Goal: Use online tool/utility: Utilize a website feature to perform a specific function

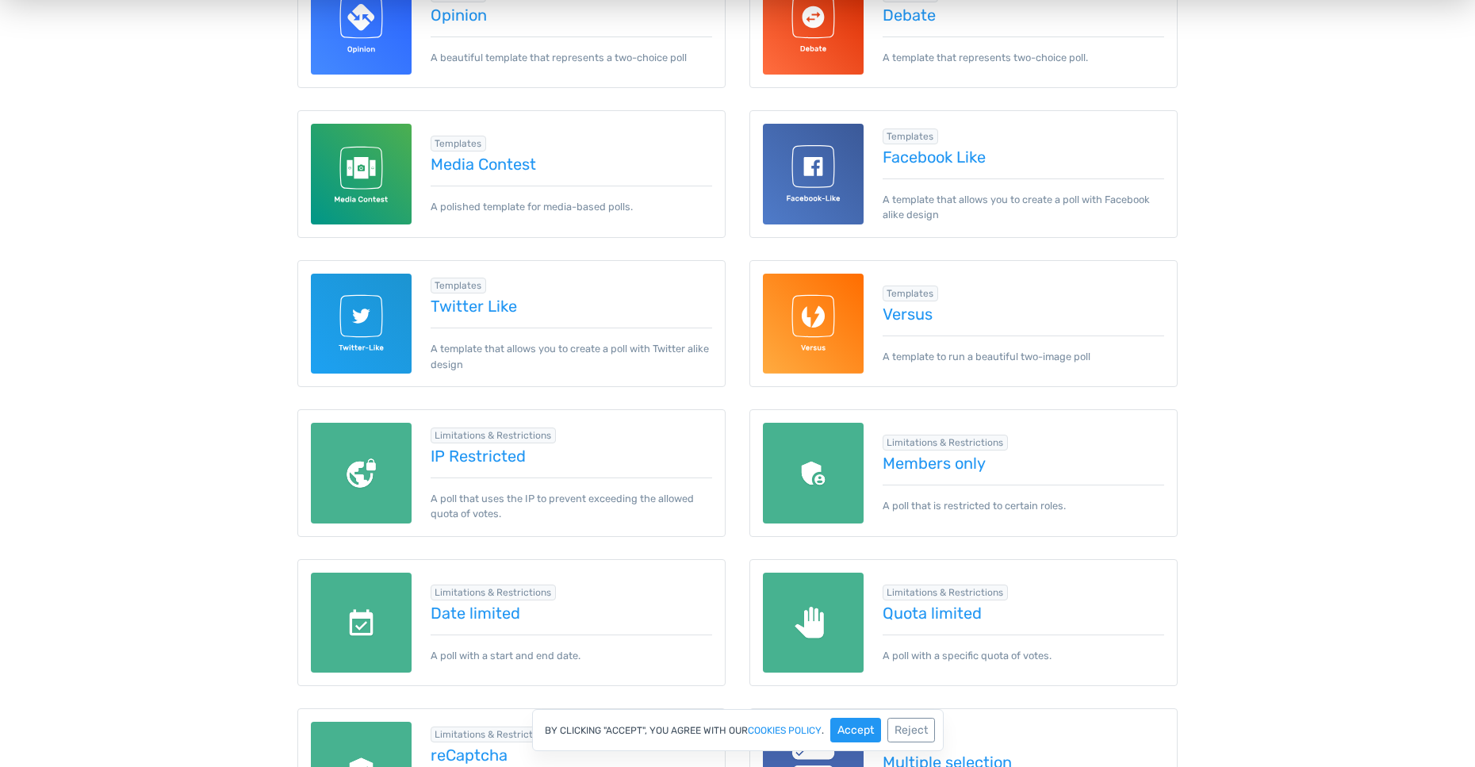
scroll to position [930, 0]
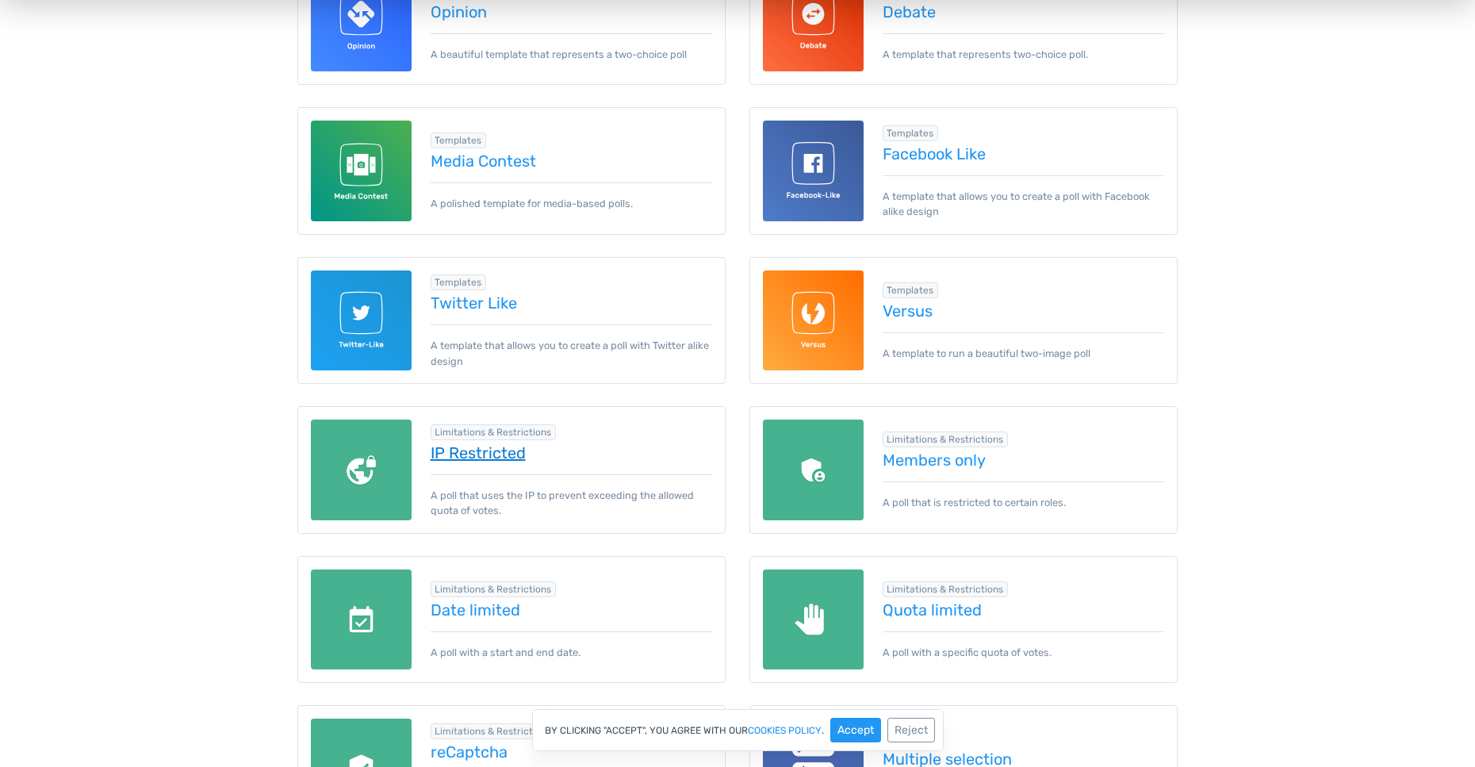
click at [466, 450] on link "IP Restricted" at bounding box center [572, 452] width 282 height 17
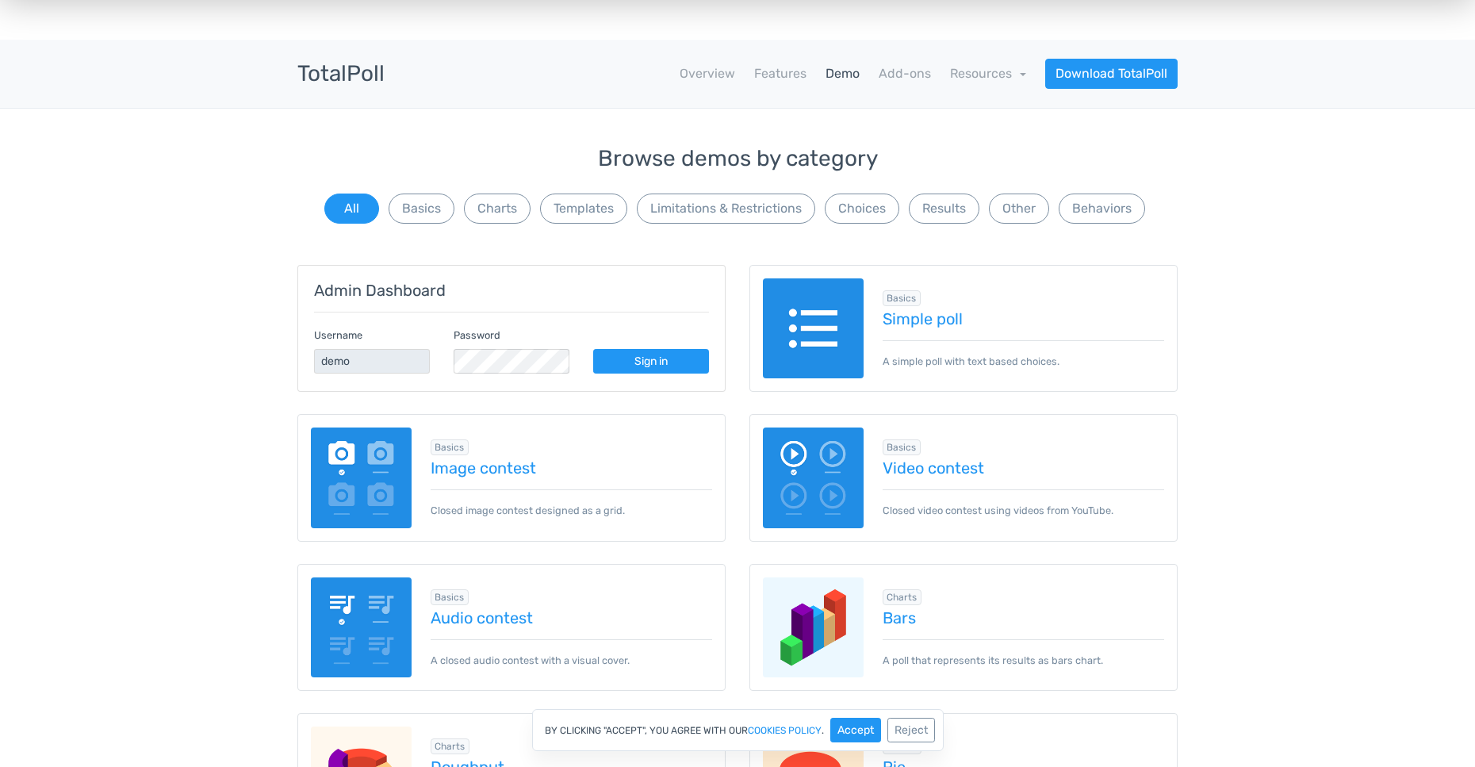
scroll to position [0, 0]
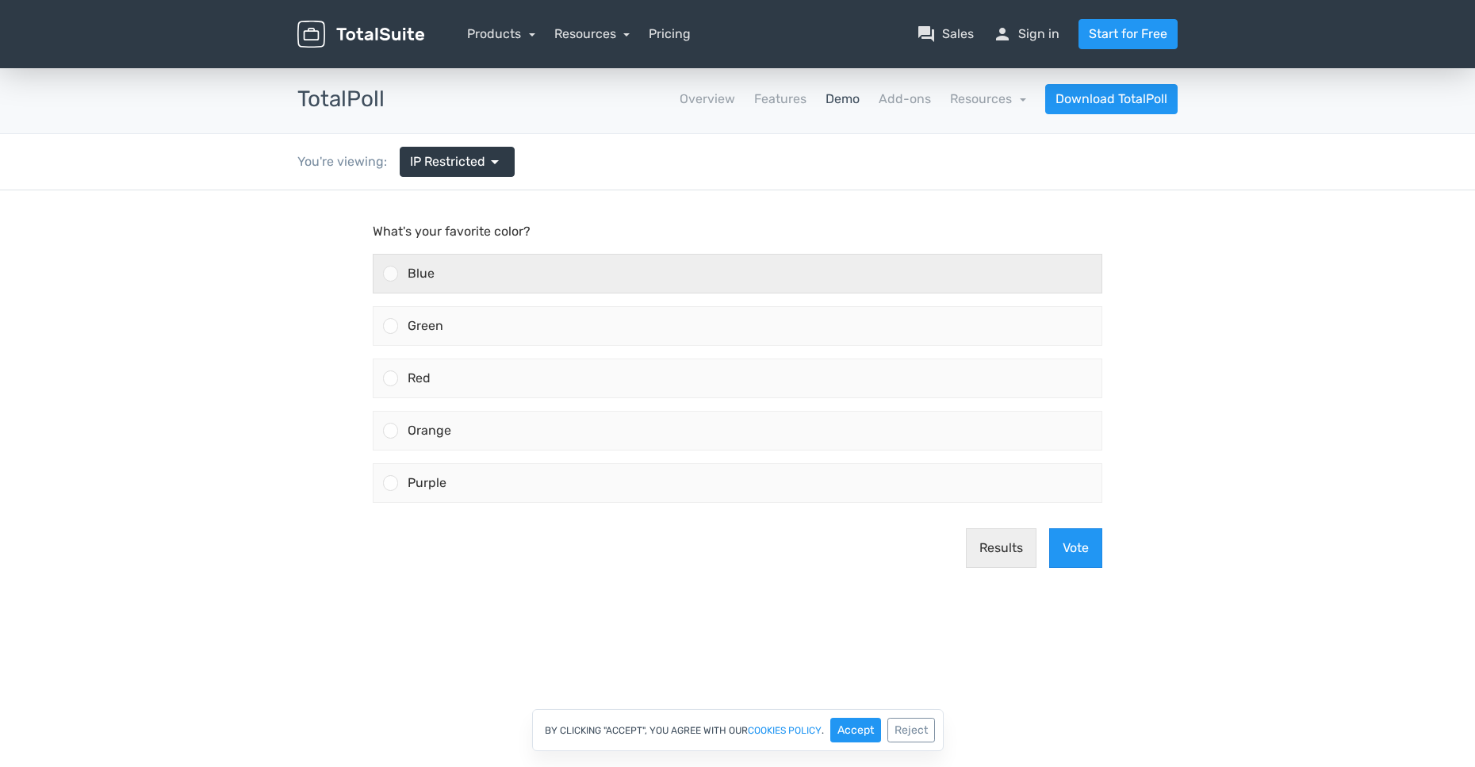
drag, startPoint x: 387, startPoint y: 271, endPoint x: 389, endPoint y: 282, distance: 11.4
click at [387, 271] on div at bounding box center [390, 273] width 15 height 15
click at [391, 274] on input "Blue" at bounding box center [391, 274] width 0 height 0
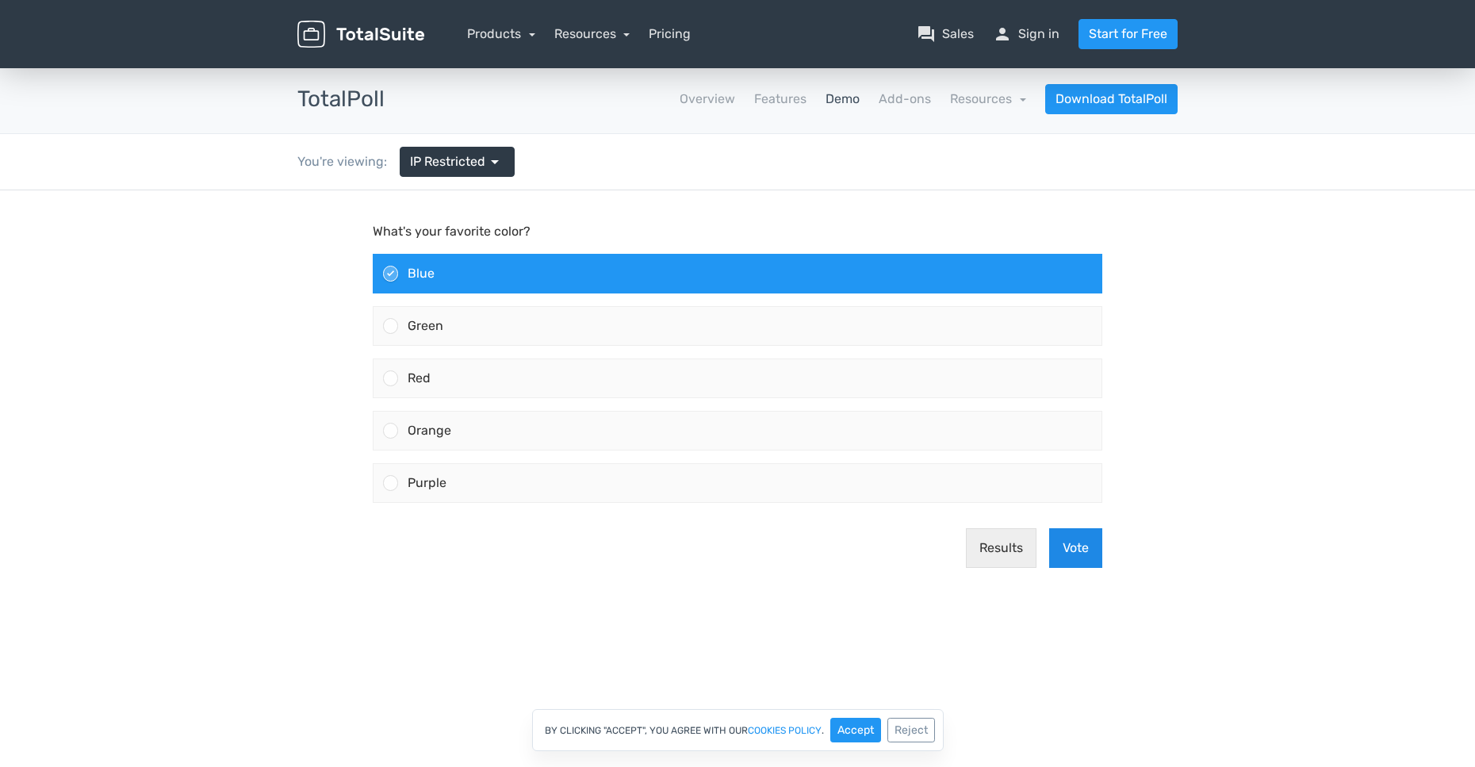
click at [1069, 548] on button "Vote" at bounding box center [1075, 548] width 53 height 40
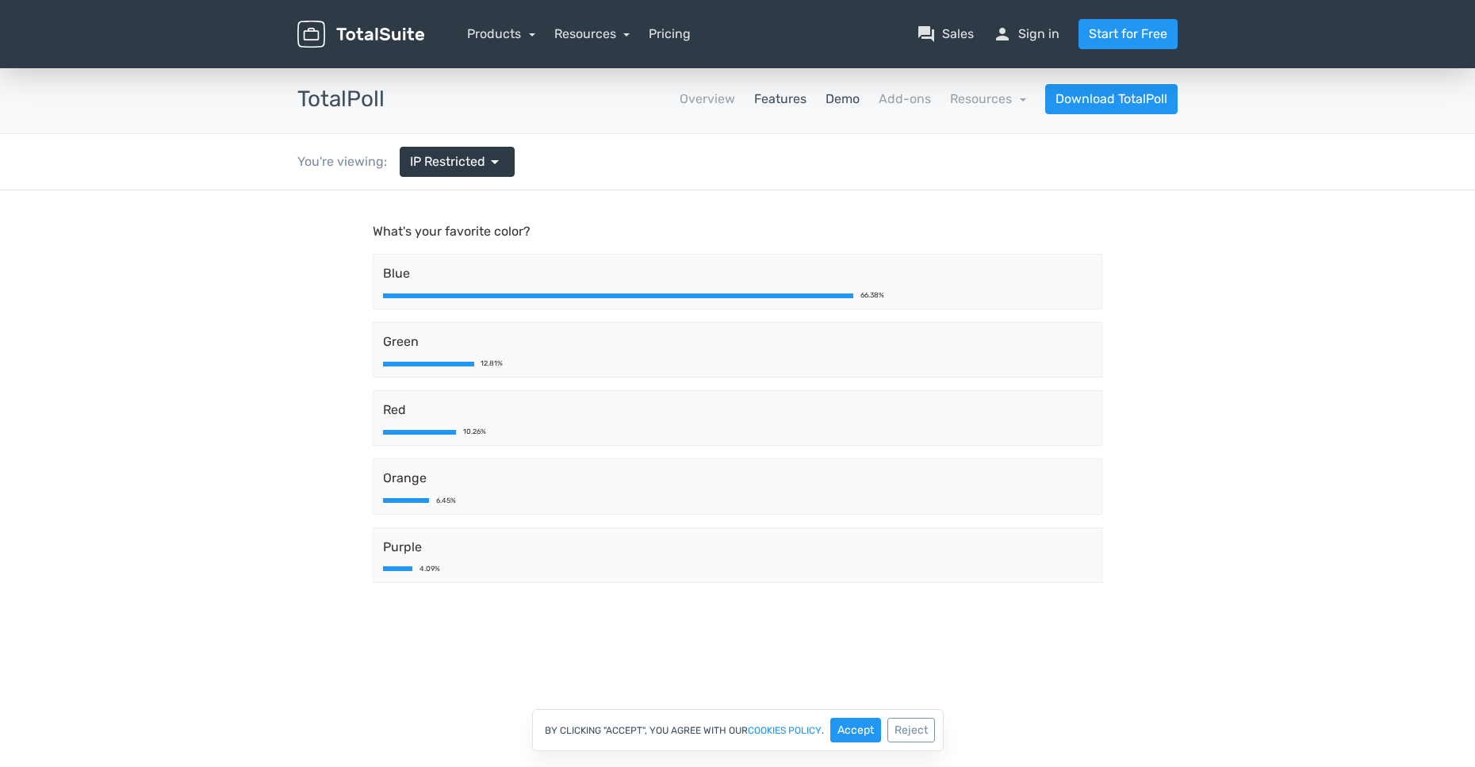
click at [775, 93] on link "Features" at bounding box center [780, 99] width 52 height 19
